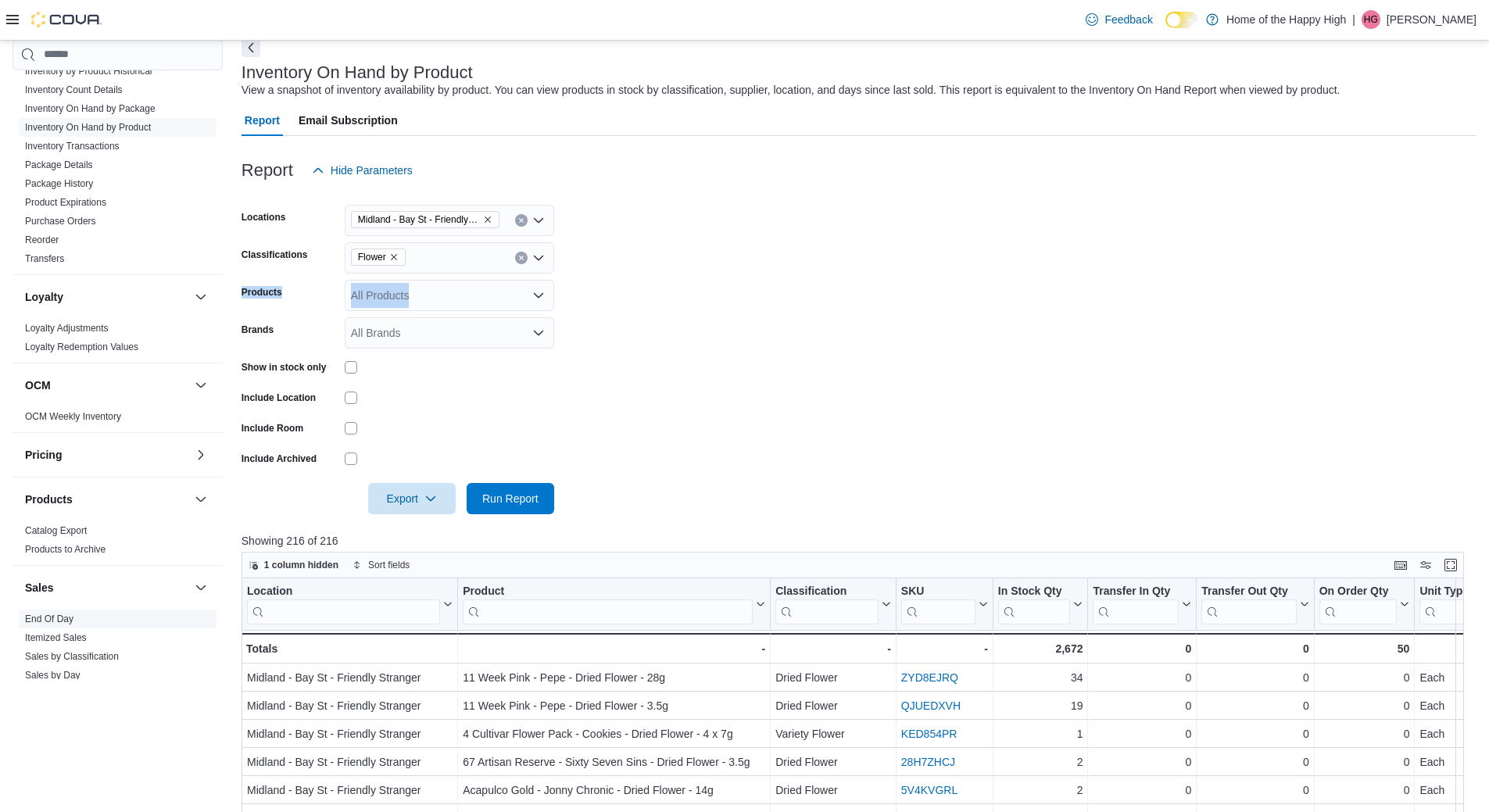
scroll to position [773, 0]
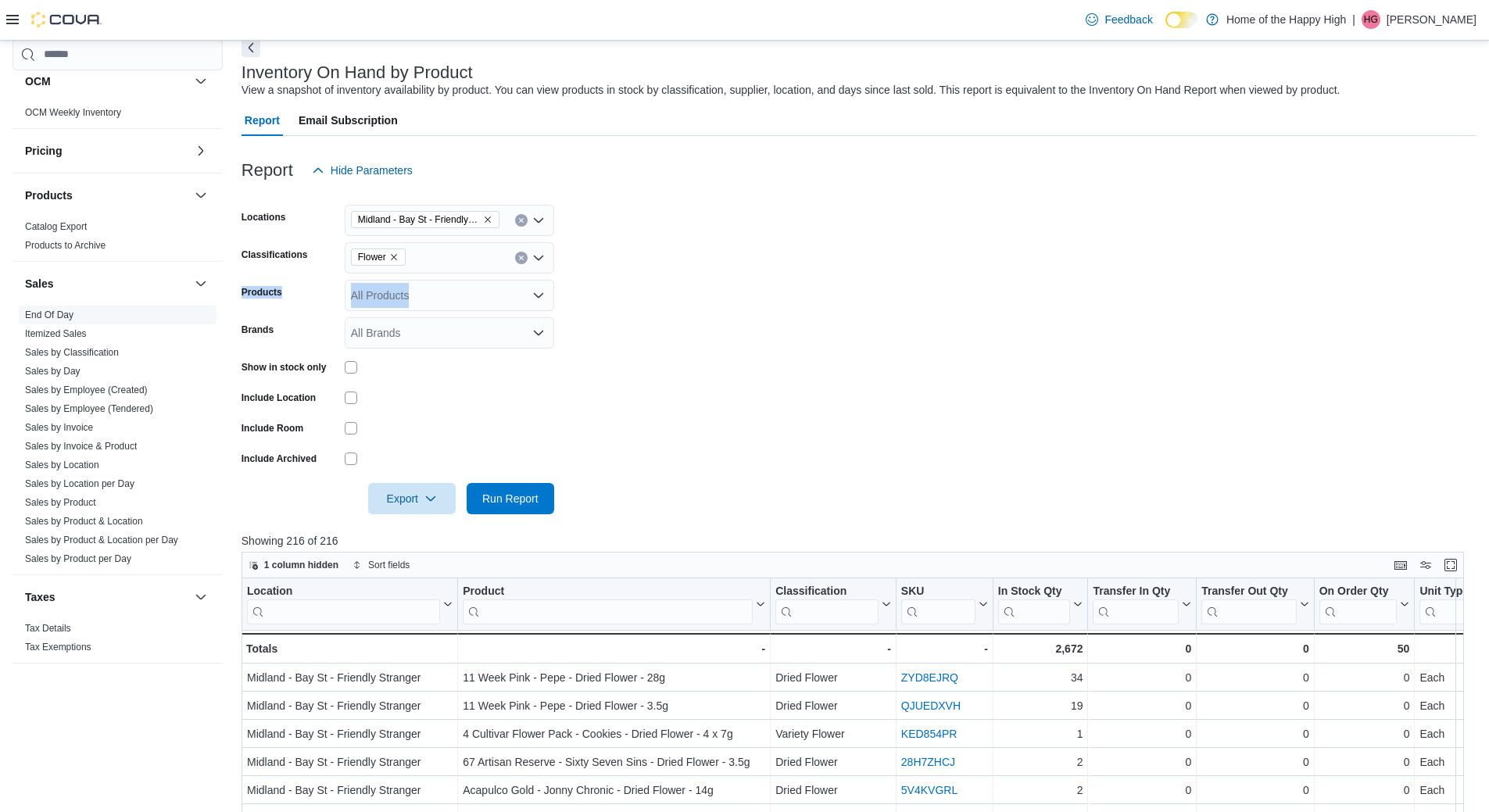
click at [43, 313] on link "End Of Day" at bounding box center [49, 315] width 49 height 11
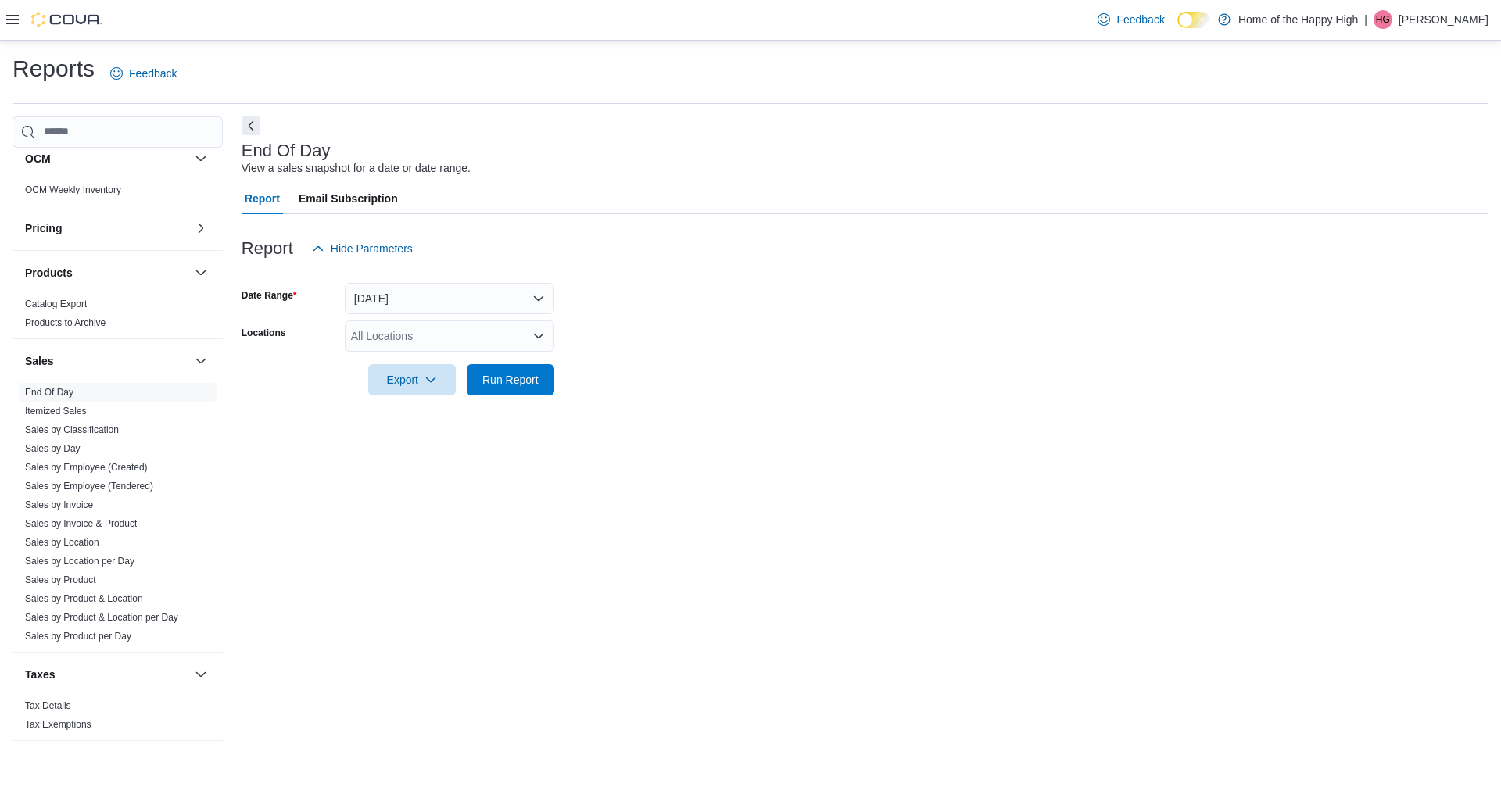
click at [455, 338] on div "All Locations" at bounding box center [450, 336] width 210 height 31
type input "***"
click at [502, 364] on span "Midland - Bay St - Friendly Stranger" at bounding box center [496, 363] width 175 height 16
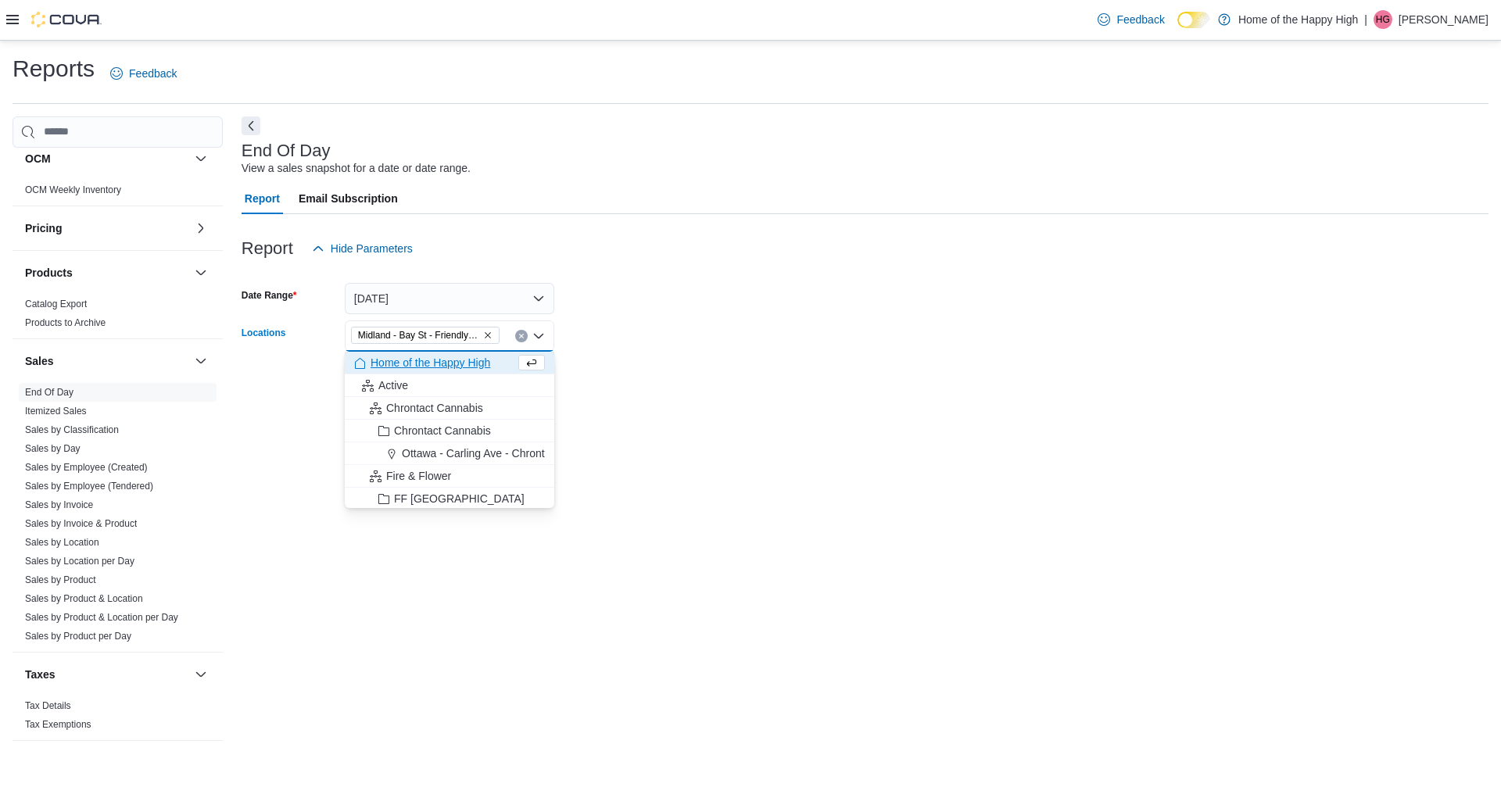
click at [670, 343] on form "Date Range [DATE] Locations [GEOGRAPHIC_DATA] - [GEOGRAPHIC_DATA] - Friendly St…" at bounding box center [865, 330] width 1247 height 131
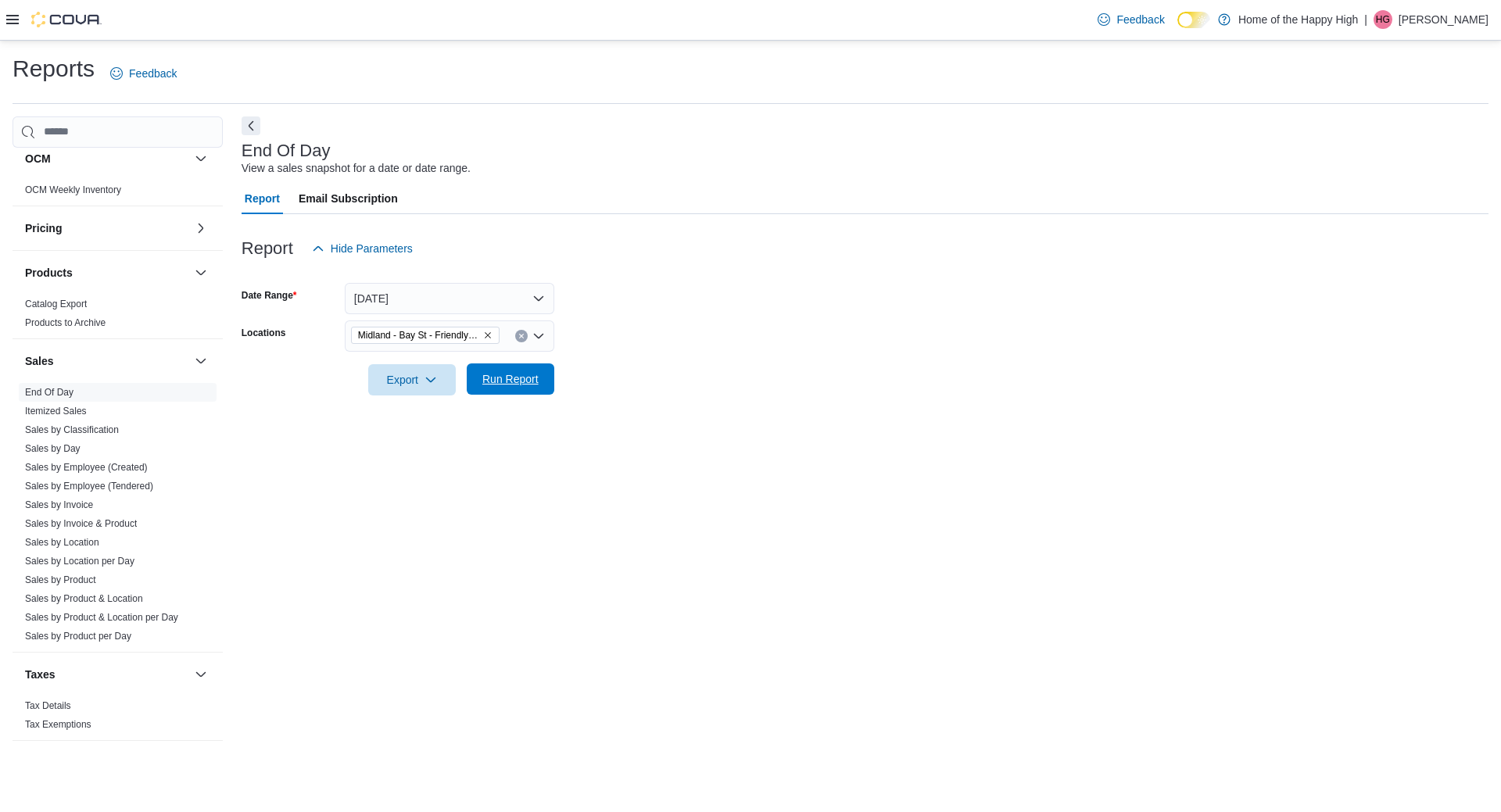
click at [535, 368] on span "Run Report" at bounding box center [510, 379] width 69 height 31
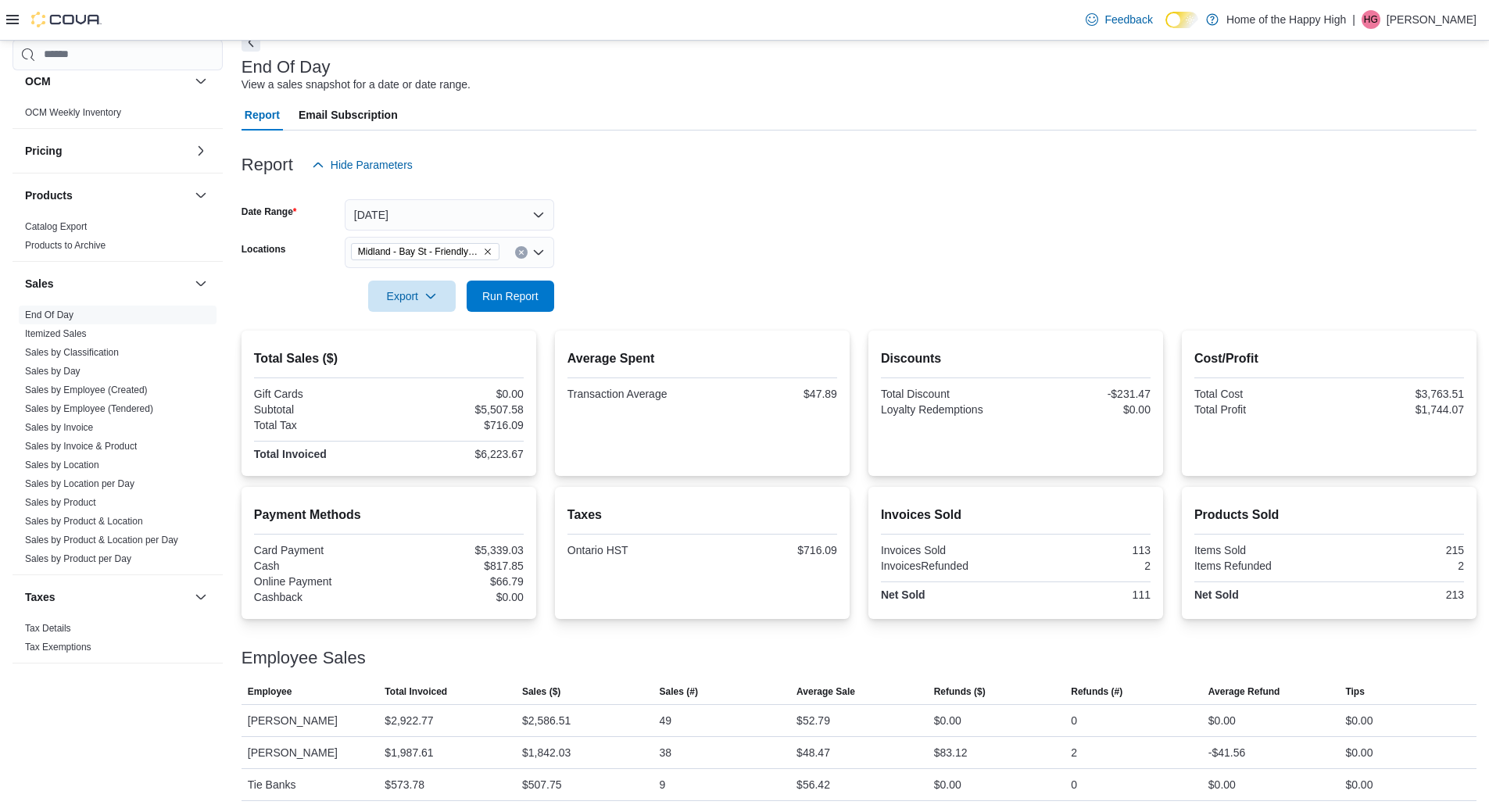
scroll to position [149, 0]
